Goal: Check status

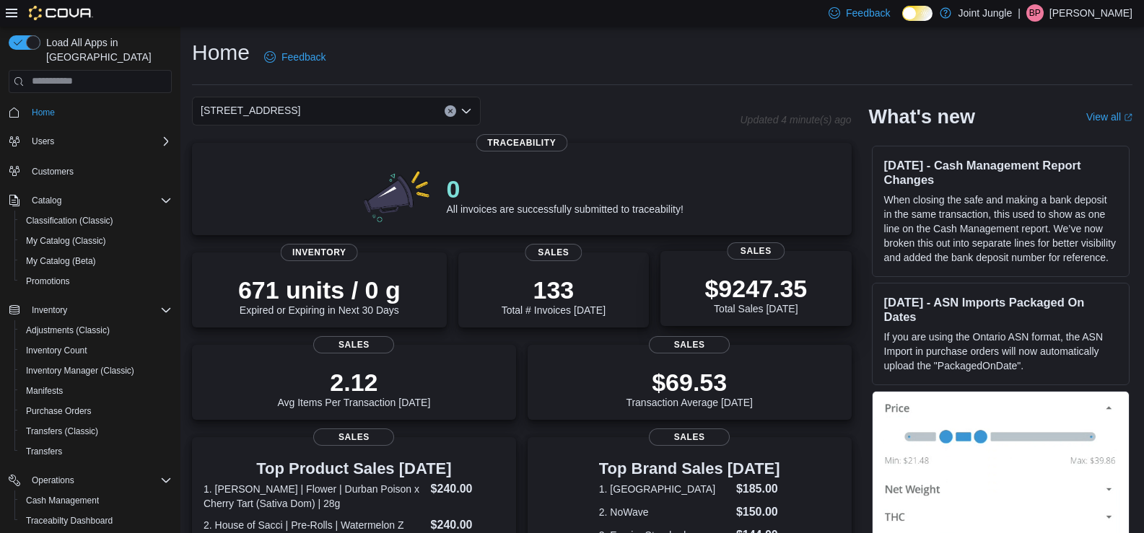
click at [793, 292] on p "$9247.35" at bounding box center [755, 288] width 102 height 29
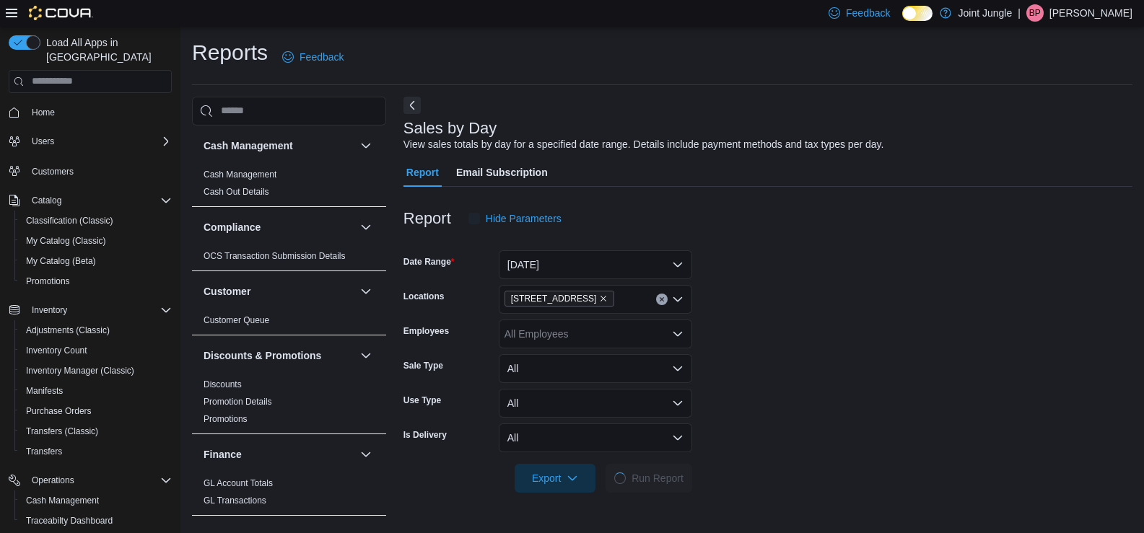
scroll to position [4, 0]
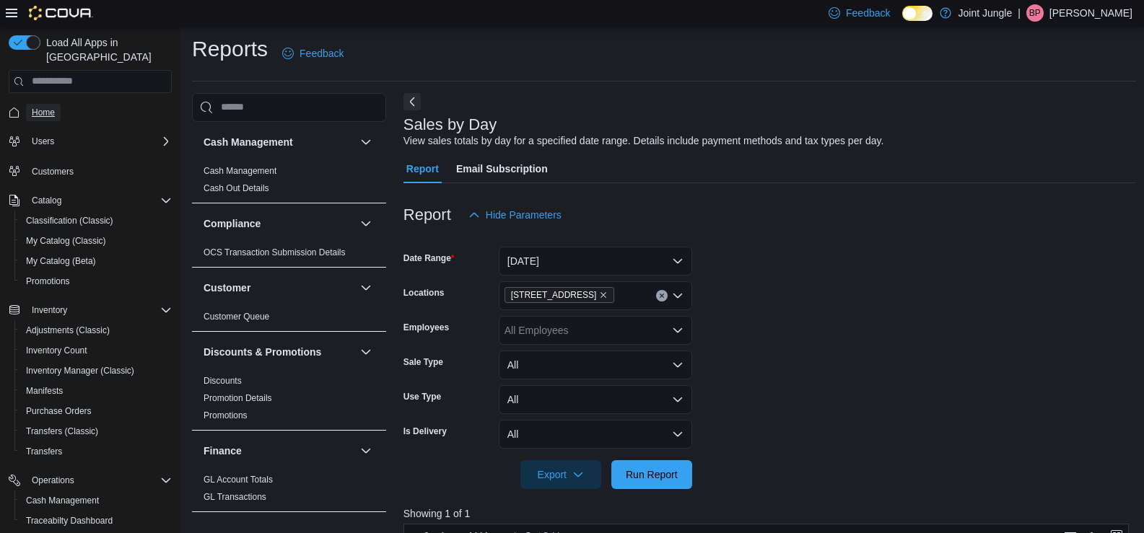
click at [58, 104] on link "Home" at bounding box center [43, 112] width 35 height 17
